Goal: Task Accomplishment & Management: Manage account settings

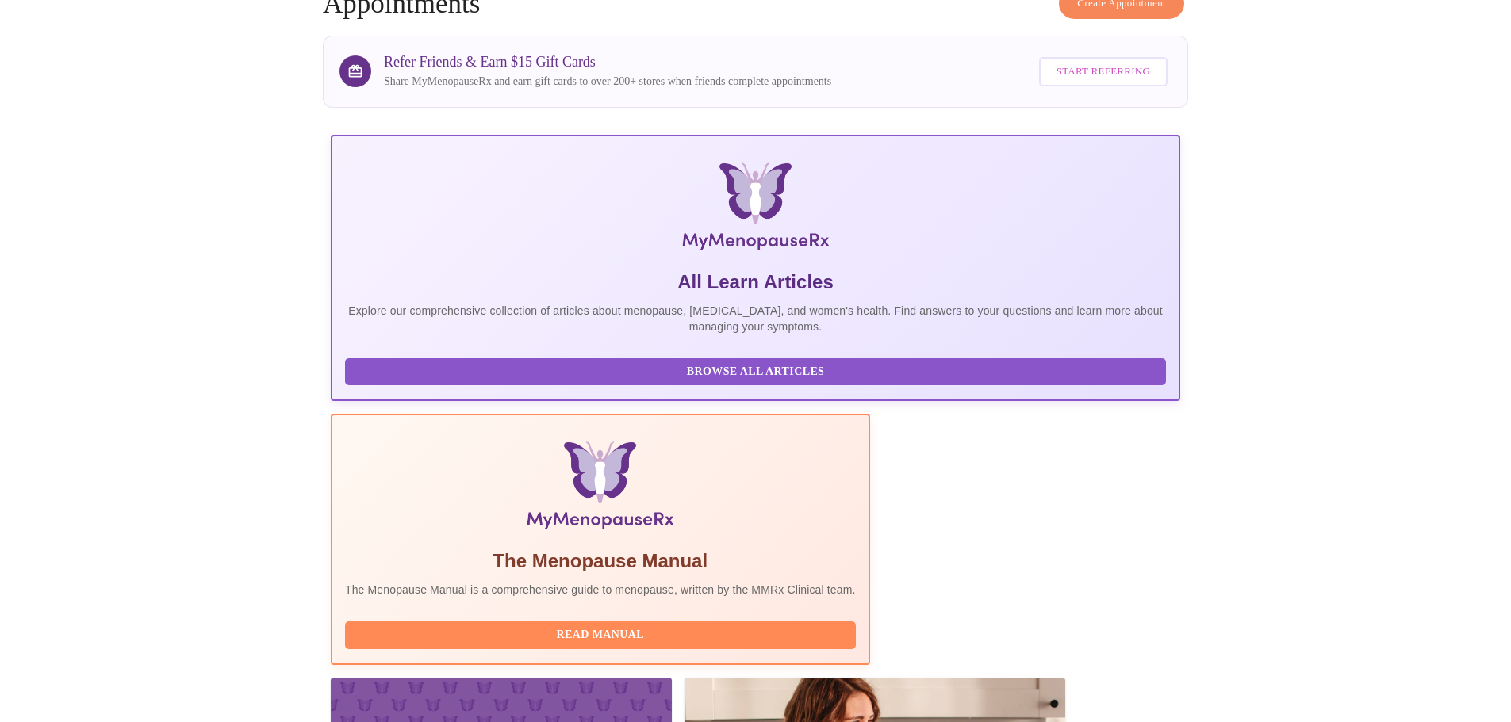
scroll to position [317, 0]
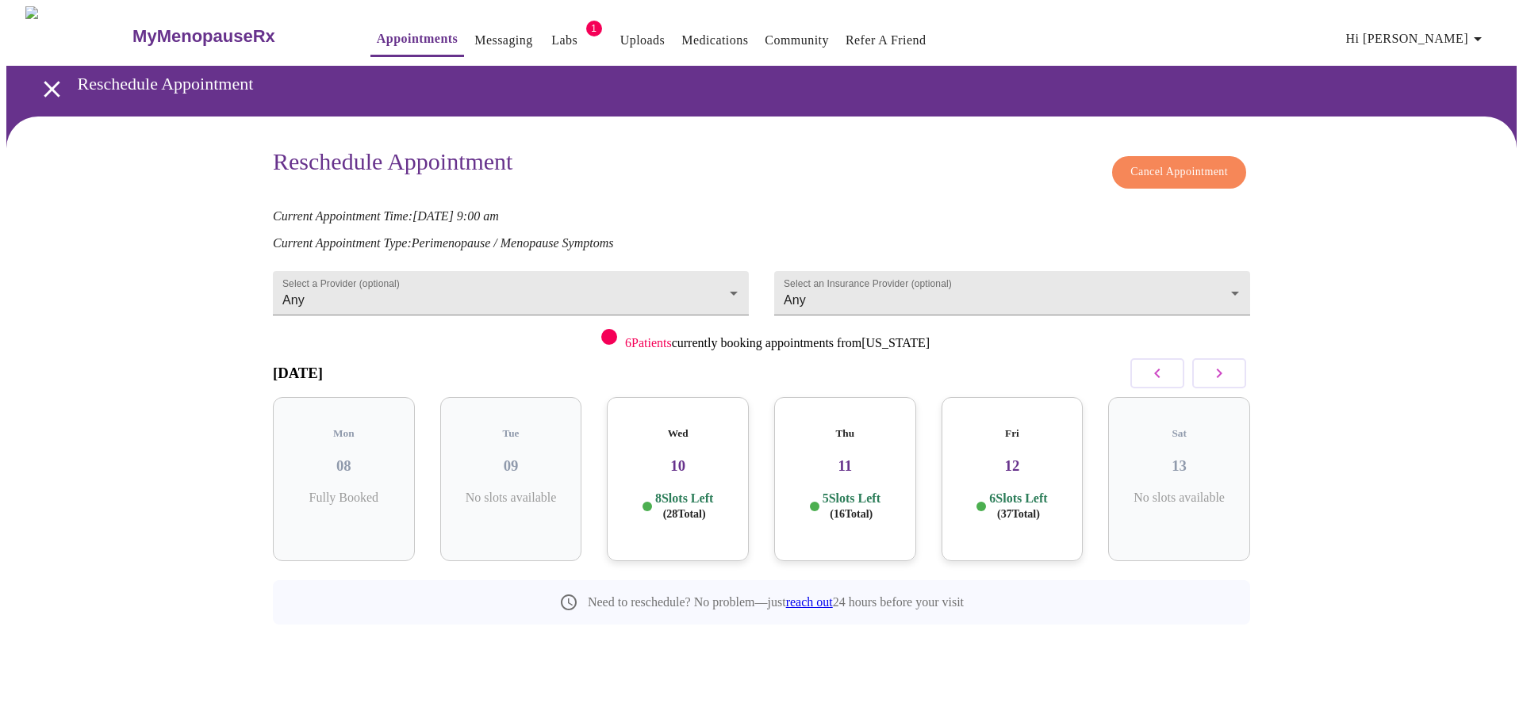
click at [1155, 163] on span "Cancel Appointment" at bounding box center [1179, 173] width 98 height 20
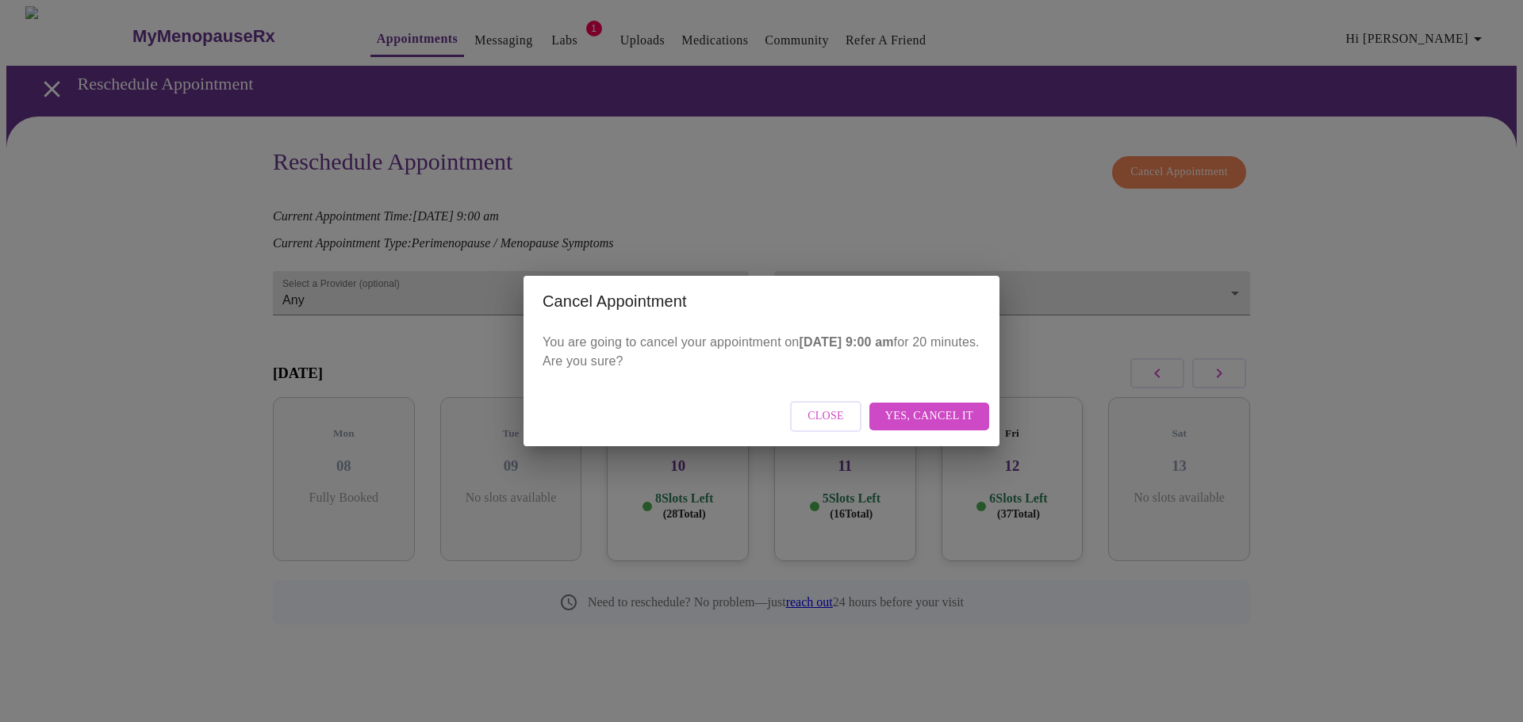
click at [954, 419] on span "Yes, cancel it" at bounding box center [929, 417] width 88 height 20
